Goal: Information Seeking & Learning: Learn about a topic

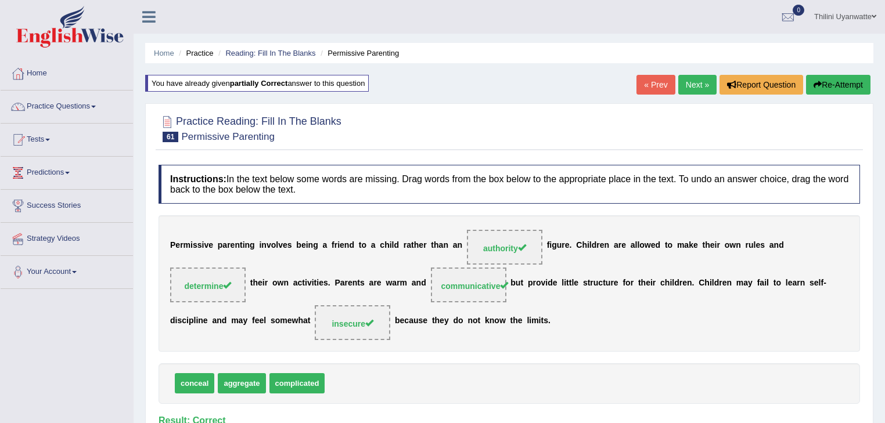
click at [691, 88] on link "Next »" at bounding box center [697, 85] width 38 height 20
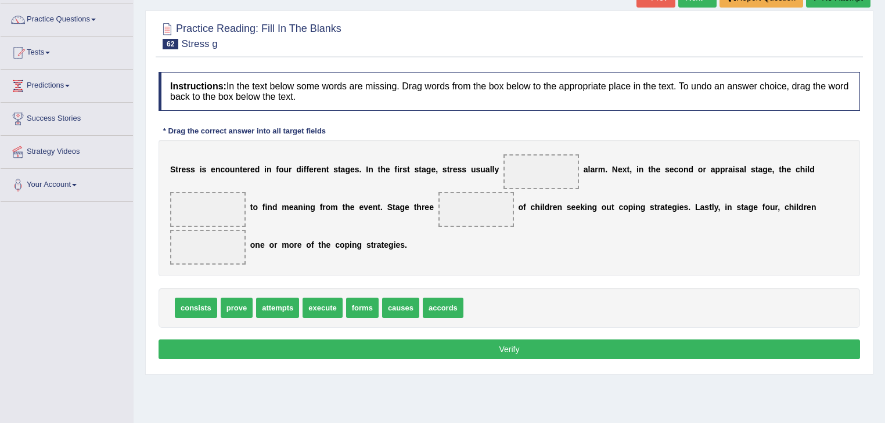
scroll to position [124, 0]
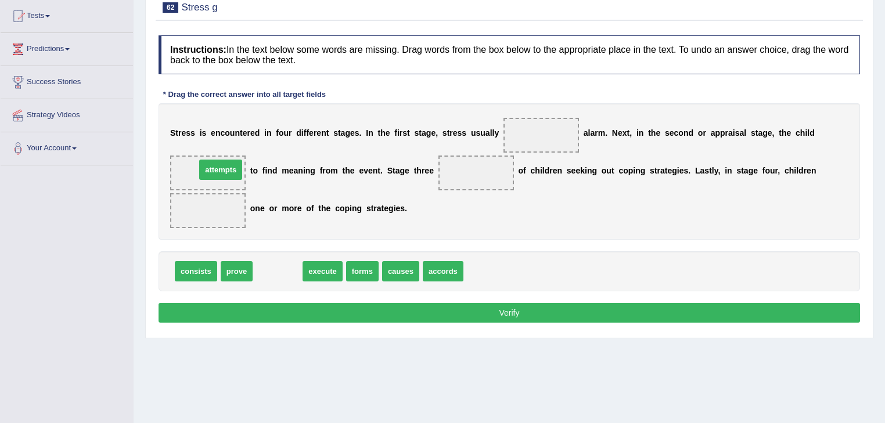
drag, startPoint x: 268, startPoint y: 274, endPoint x: 211, endPoint y: 173, distance: 116.8
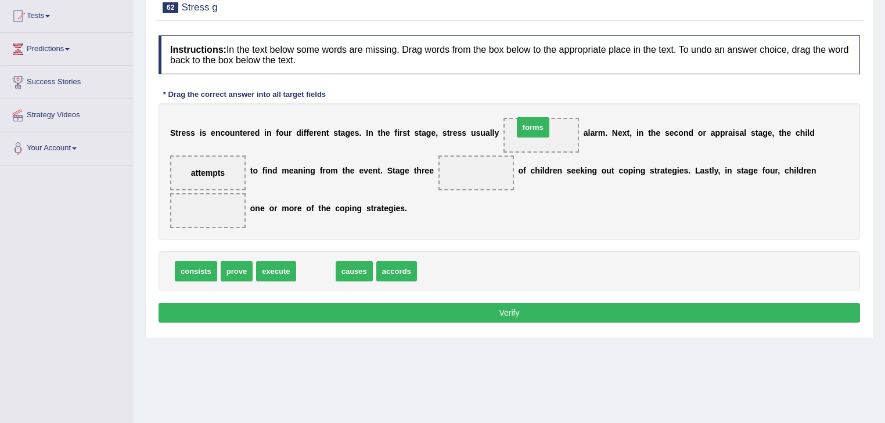
drag, startPoint x: 298, startPoint y: 275, endPoint x: 515, endPoint y: 132, distance: 260.3
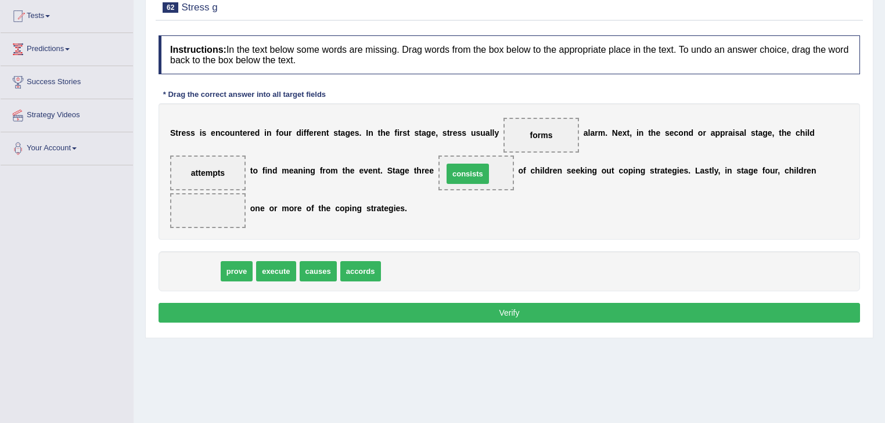
drag, startPoint x: 194, startPoint y: 272, endPoint x: 466, endPoint y: 174, distance: 288.8
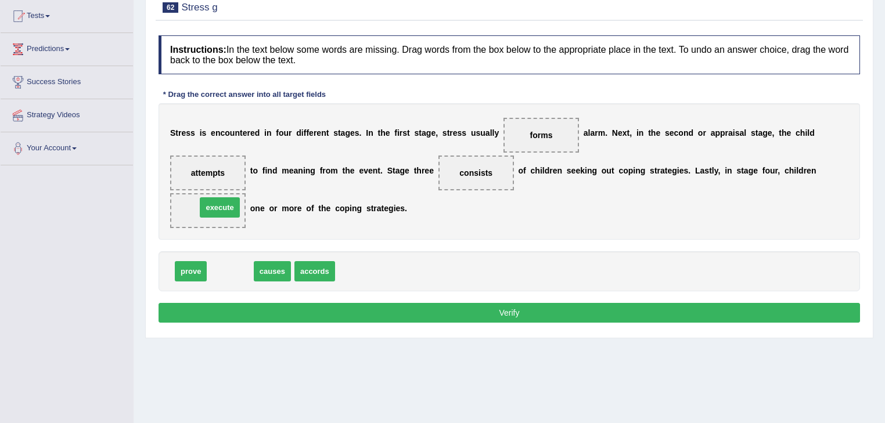
drag, startPoint x: 236, startPoint y: 270, endPoint x: 224, endPoint y: 203, distance: 67.3
click at [379, 319] on button "Verify" at bounding box center [510, 313] width 702 height 20
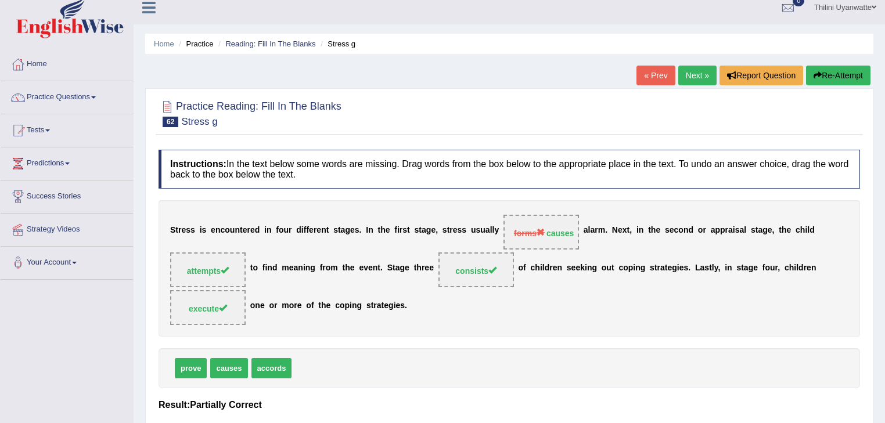
scroll to position [0, 0]
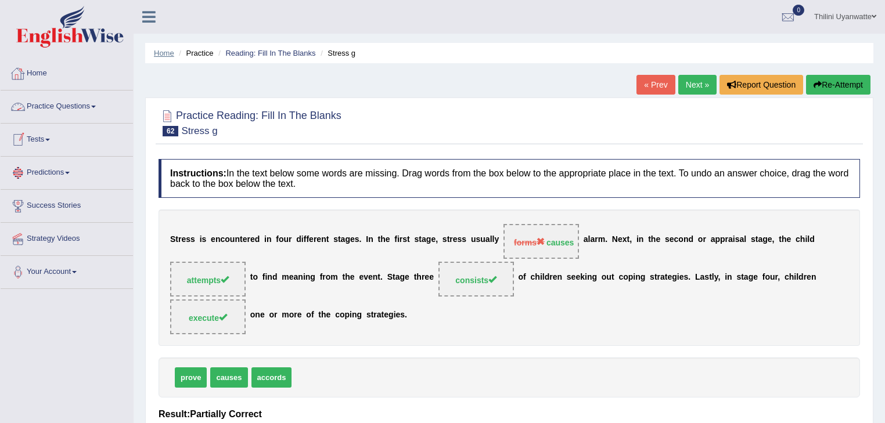
click at [166, 51] on link "Home" at bounding box center [164, 53] width 20 height 9
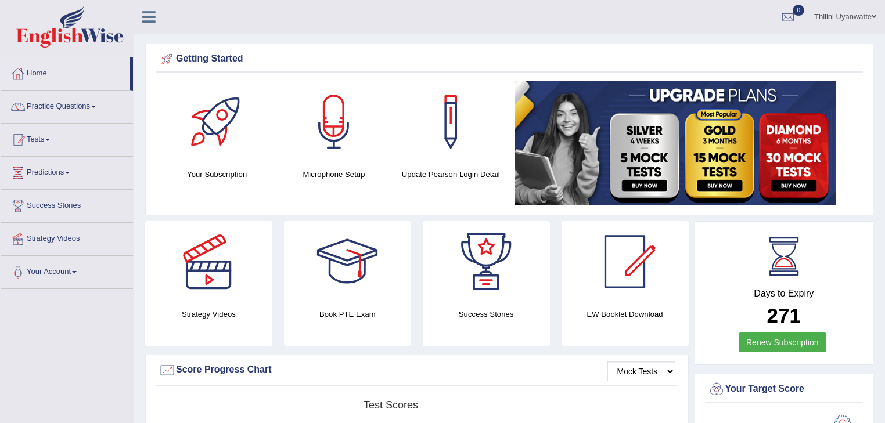
click at [839, 14] on link "Thilini Uyanwatte" at bounding box center [846, 15] width 80 height 30
